Goal: Transaction & Acquisition: Purchase product/service

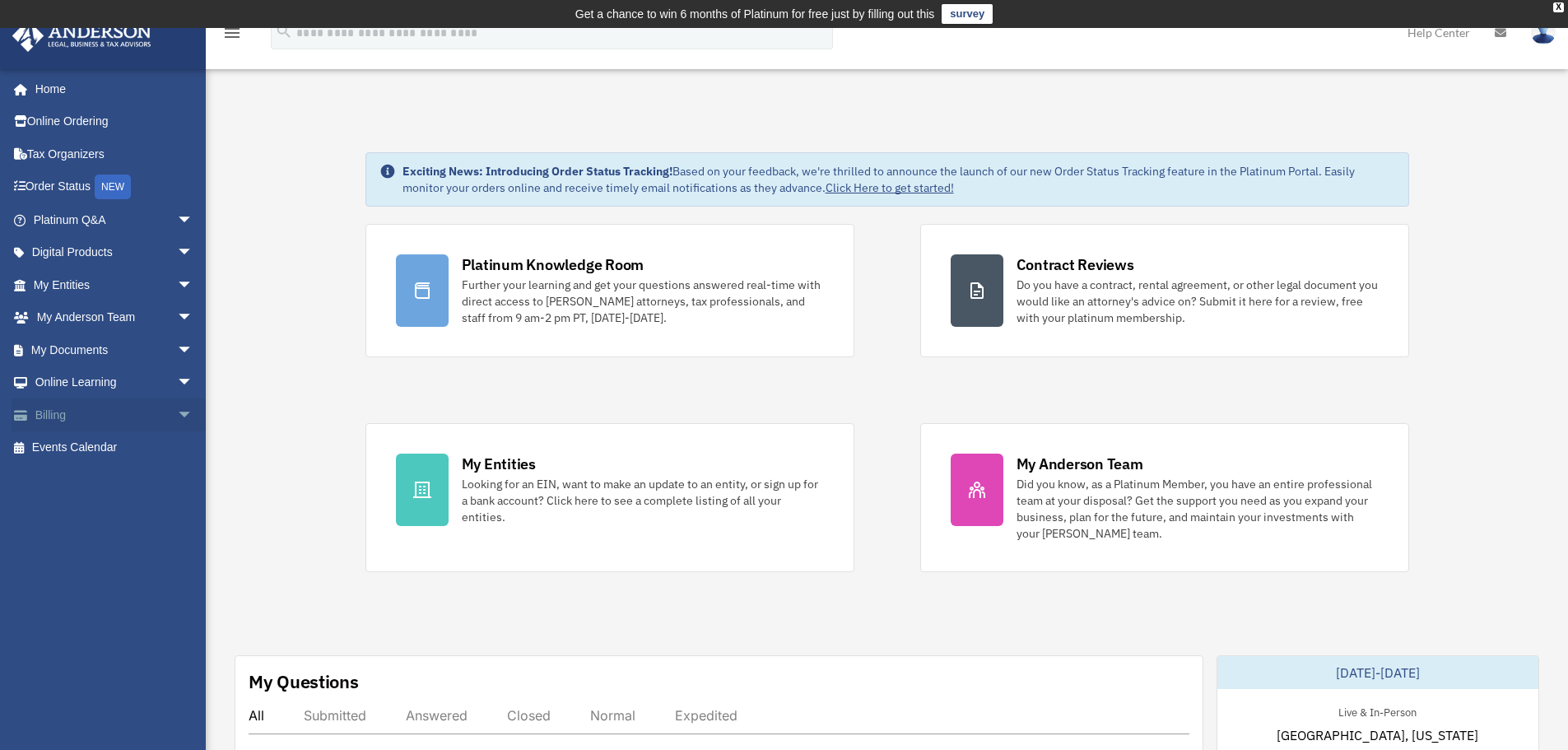
click at [132, 411] on link "Billing arrow_drop_down" at bounding box center [115, 414] width 206 height 33
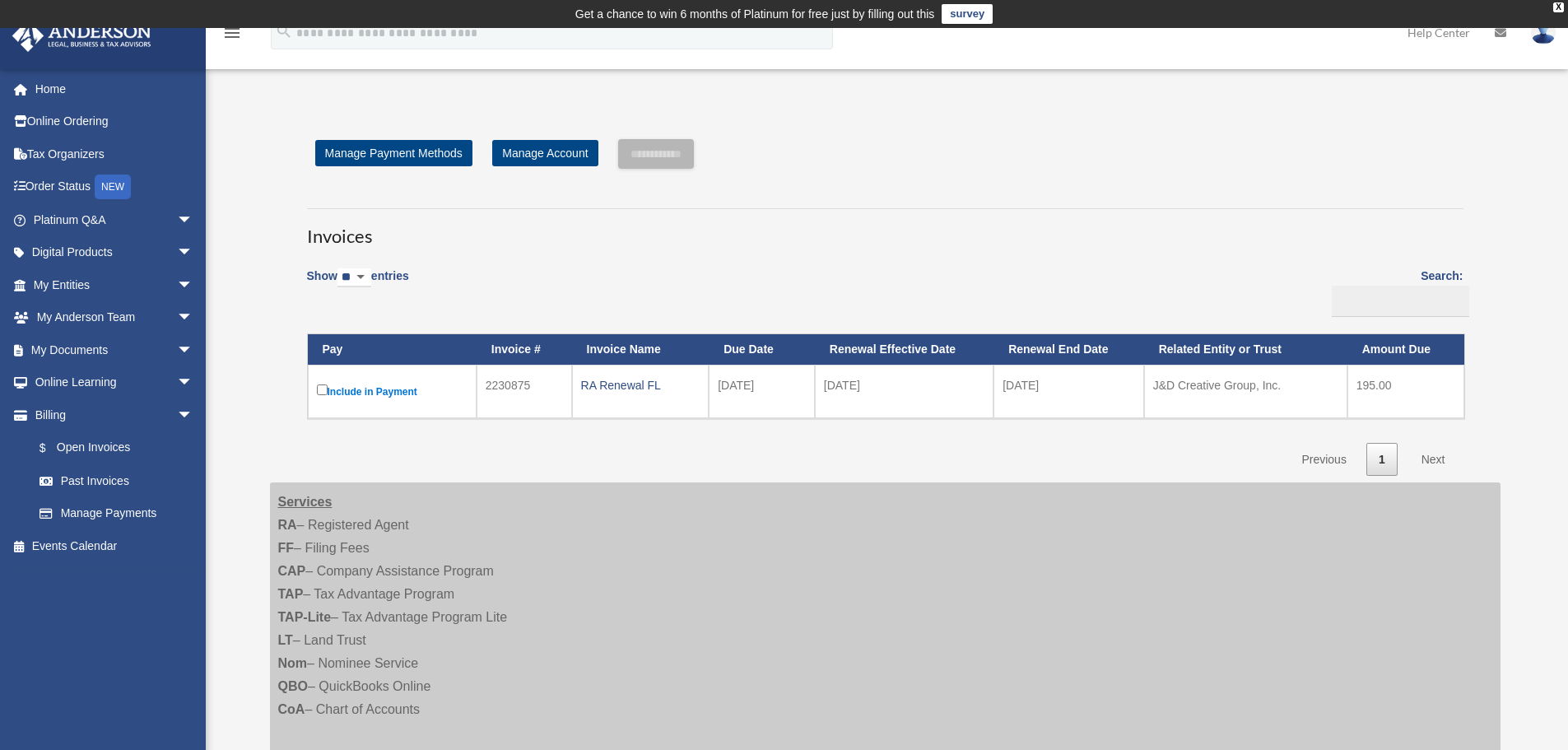
click at [327, 389] on label "Include in Payment" at bounding box center [392, 391] width 151 height 21
click at [673, 159] on input "**********" at bounding box center [656, 153] width 75 height 30
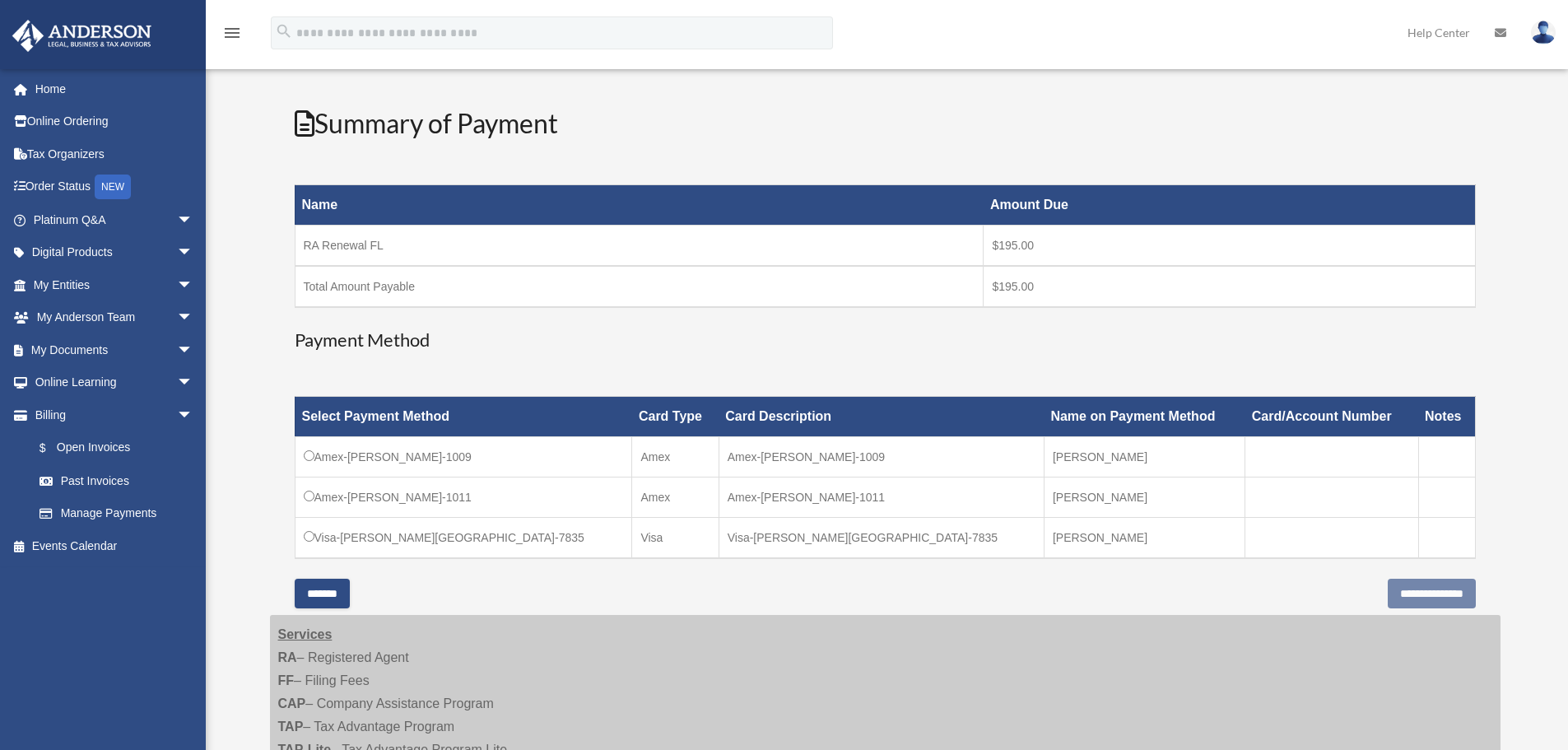
scroll to position [247, 0]
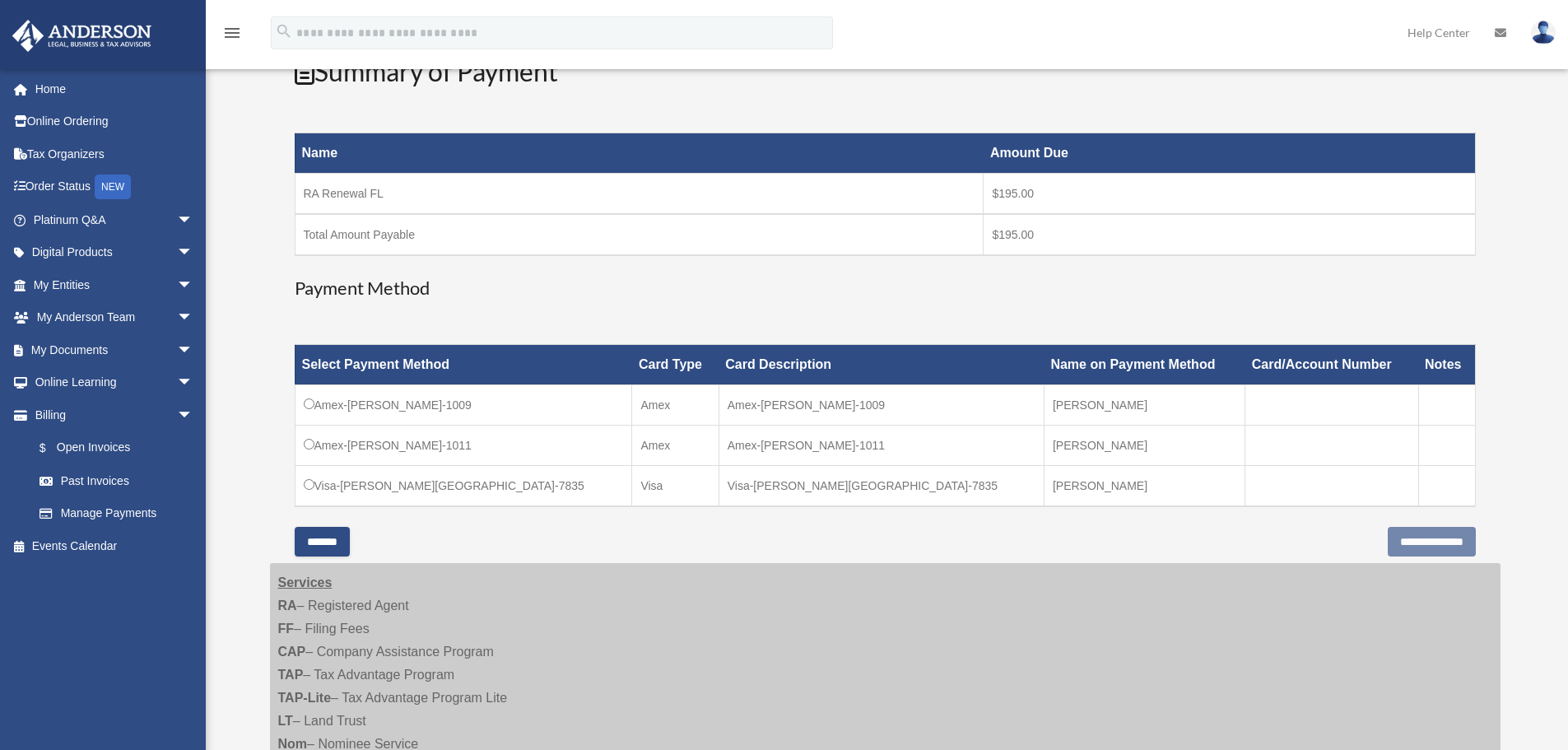
click at [437, 486] on td "Visa-Daniel-Southwick-7835" at bounding box center [463, 486] width 337 height 41
click at [1412, 539] on input "**********" at bounding box center [1432, 541] width 88 height 30
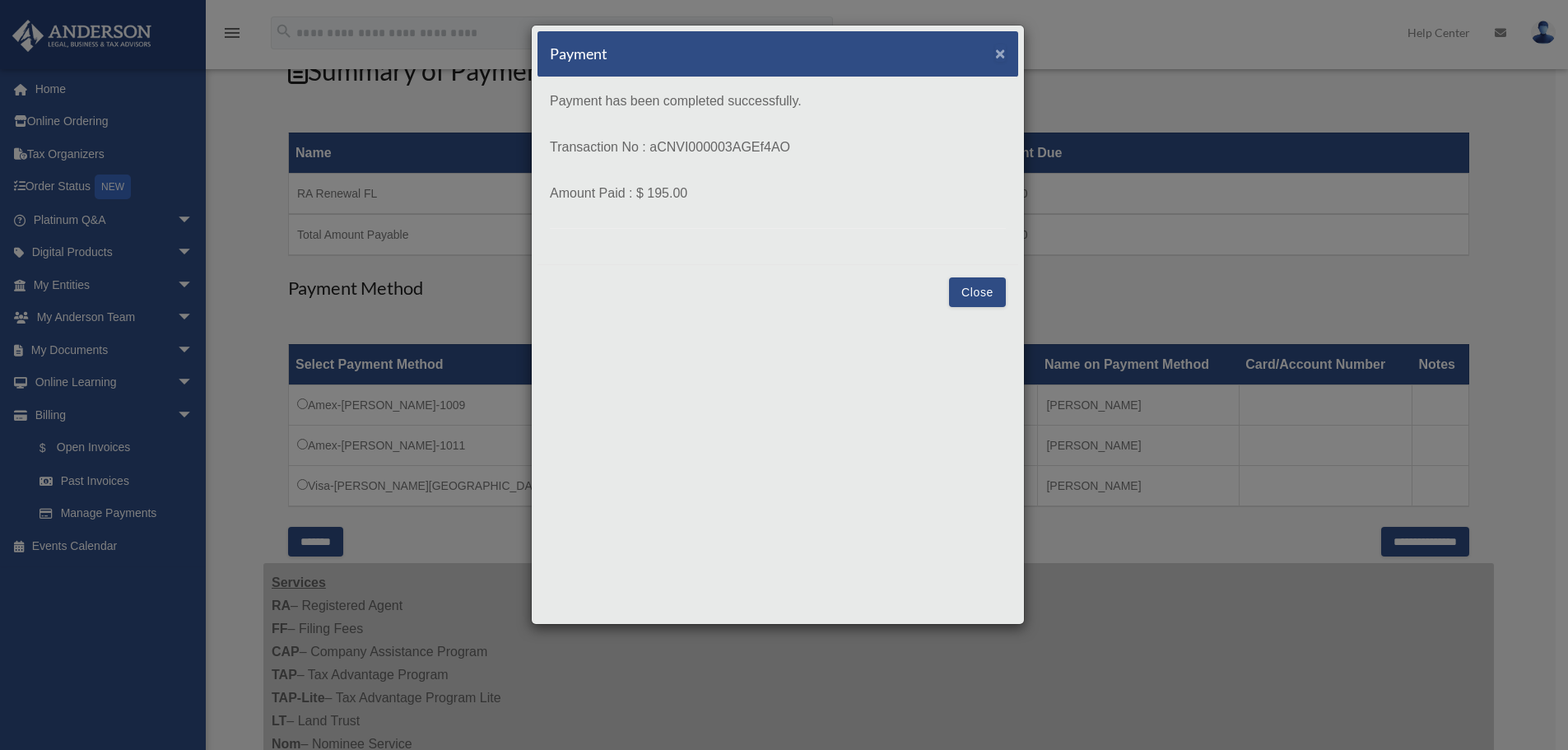
click at [1001, 59] on span "×" at bounding box center [1000, 53] width 11 height 19
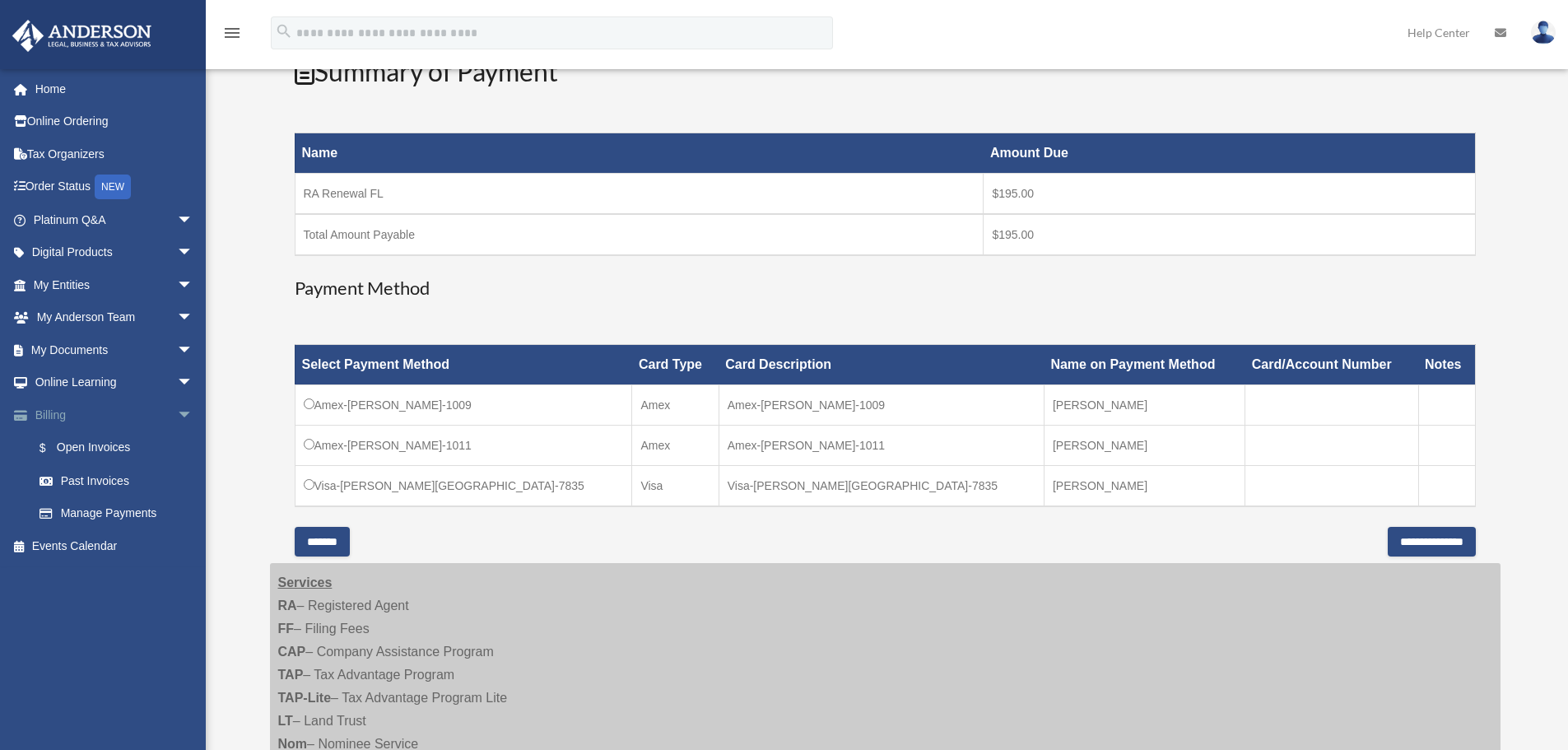
click at [48, 400] on link "Billing arrow_drop_down" at bounding box center [115, 414] width 206 height 33
click at [74, 453] on link "$ Open Invoices" at bounding box center [120, 449] width 195 height 34
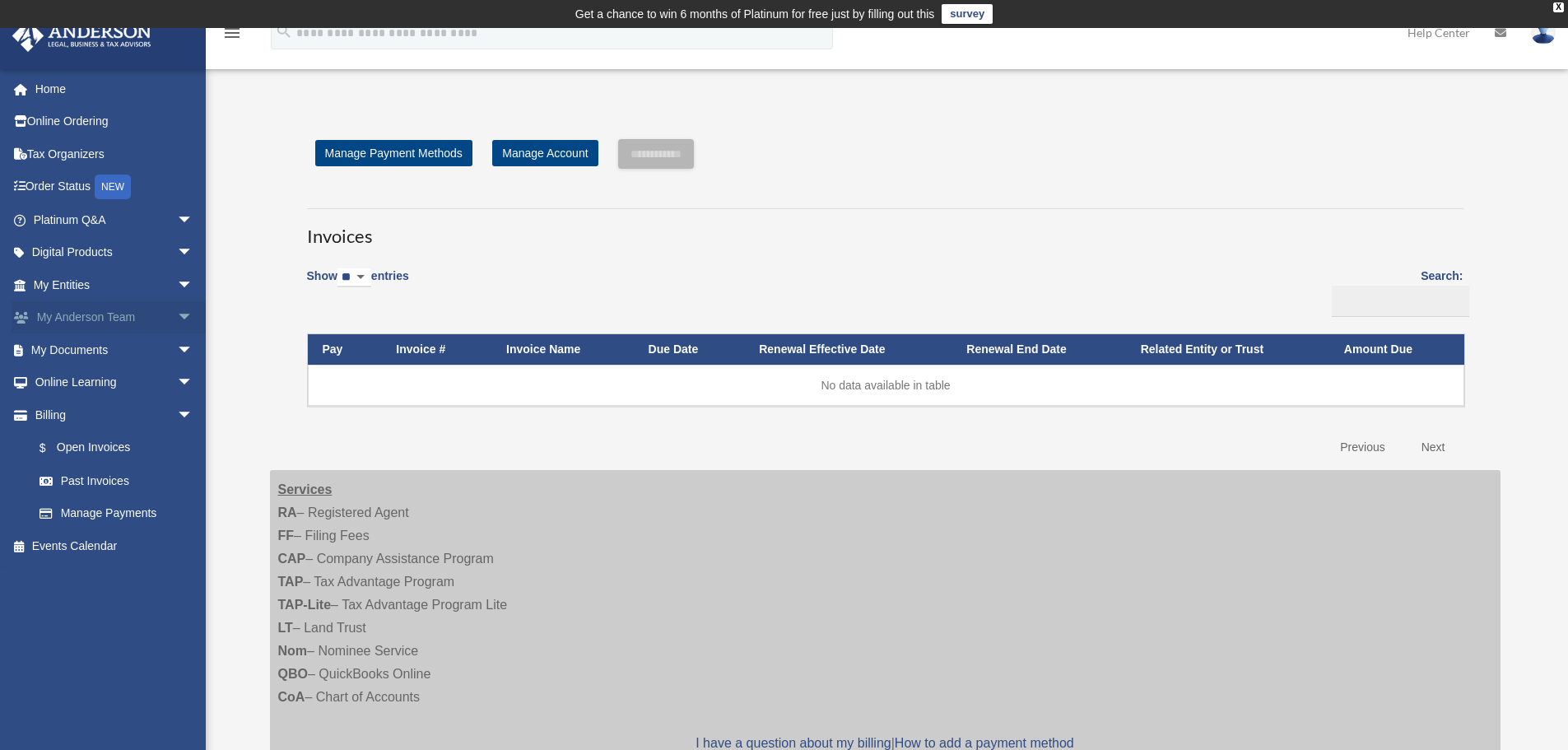
click at [184, 314] on span "arrow_drop_down" at bounding box center [193, 318] width 33 height 34
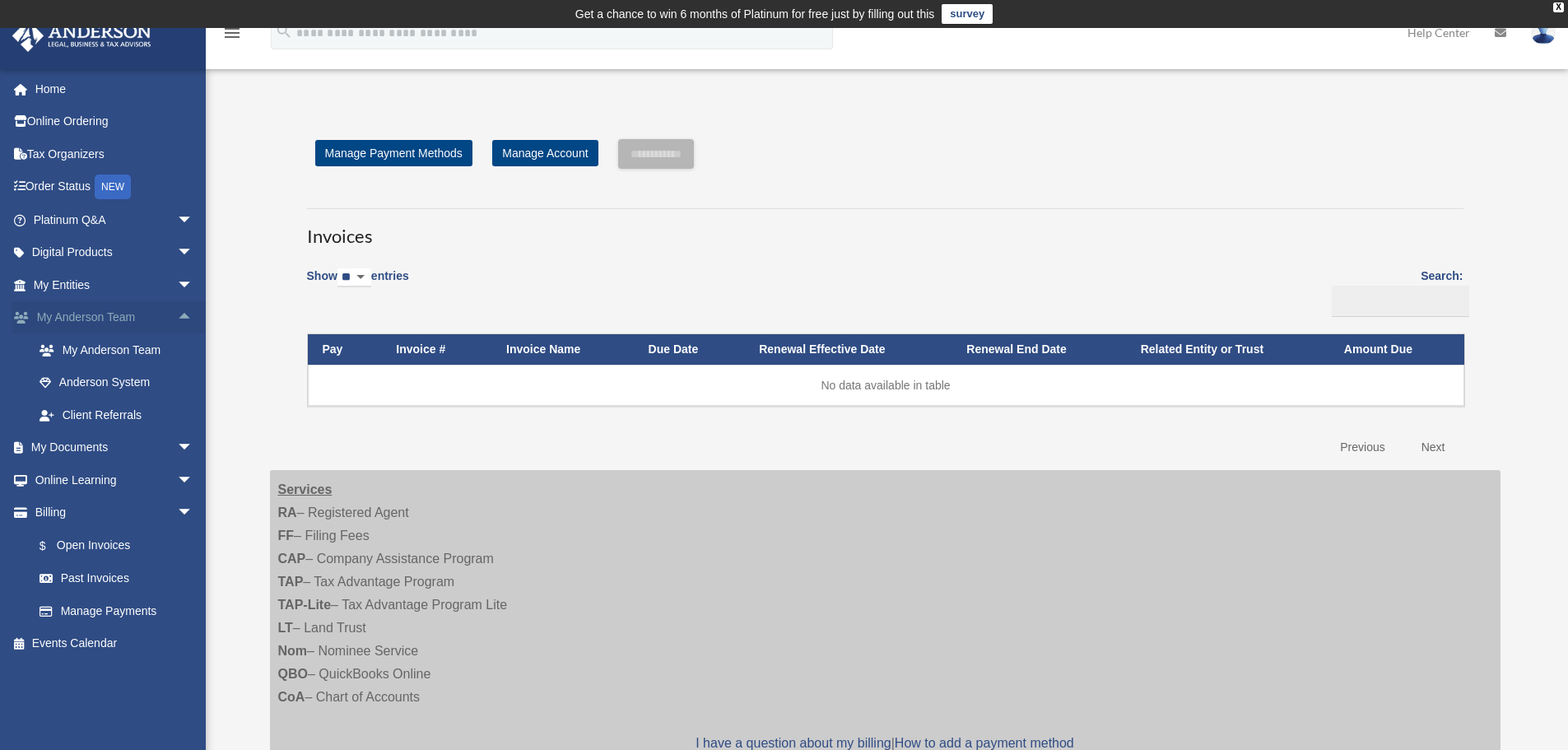
click at [184, 314] on span "arrow_drop_up" at bounding box center [193, 318] width 33 height 34
